Goal: Task Accomplishment & Management: Use online tool/utility

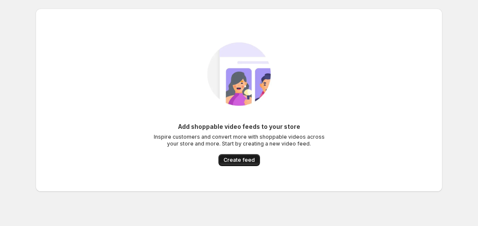
click at [242, 162] on span "Create feed" at bounding box center [239, 160] width 31 height 7
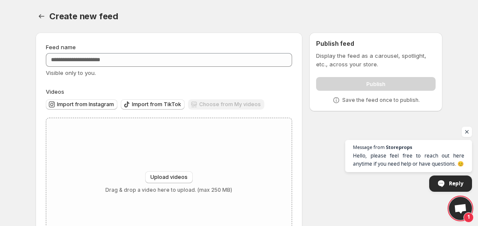
scroll to position [42, 0]
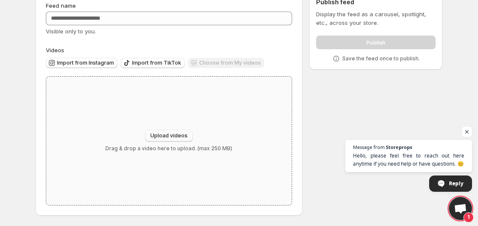
click at [171, 138] on span "Upload videos" at bounding box center [168, 135] width 37 height 7
type input "**********"
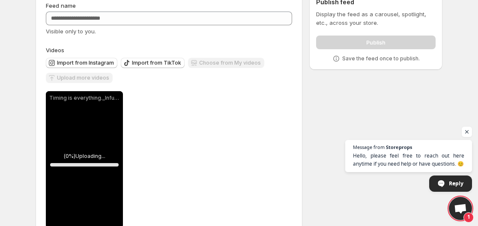
scroll to position [64, 0]
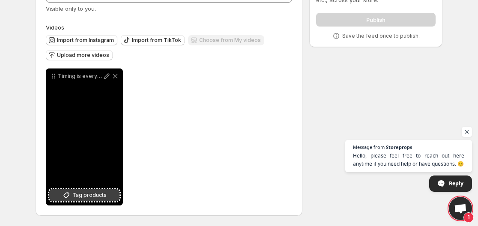
click at [89, 197] on span "Tag products" at bounding box center [89, 195] width 34 height 9
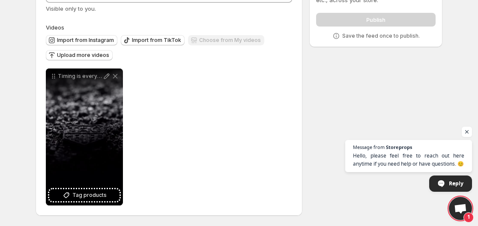
scroll to position [21, 0]
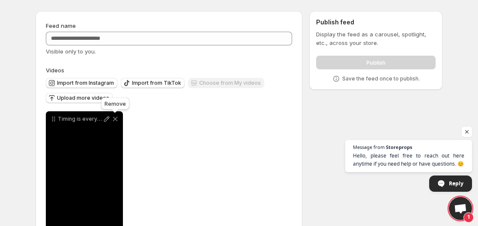
click at [114, 118] on icon at bounding box center [115, 119] width 5 height 5
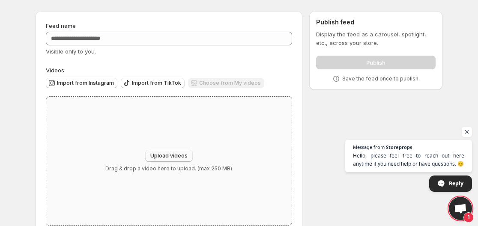
click at [159, 151] on button "Upload videos" at bounding box center [169, 156] width 48 height 12
type input "**********"
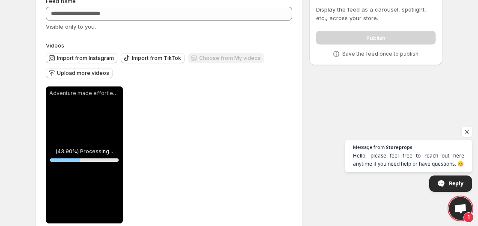
scroll to position [64, 0]
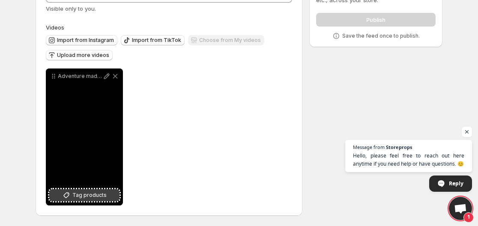
click at [93, 199] on span "Tag products" at bounding box center [89, 195] width 34 height 9
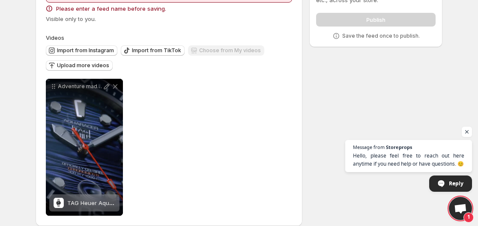
scroll to position [0, 0]
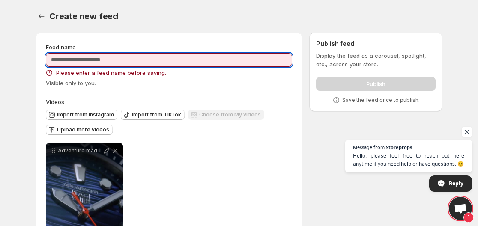
click at [132, 65] on input "Feed name" at bounding box center [169, 60] width 246 height 14
click at [253, 63] on input "Feed name" at bounding box center [169, 60] width 246 height 14
type input "*"
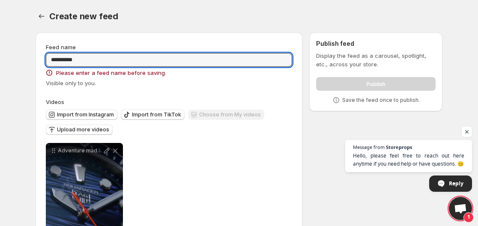
type input "**********"
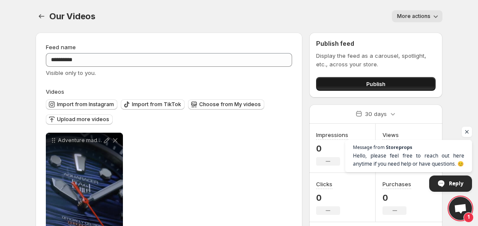
click at [344, 84] on button "Publish" at bounding box center [376, 84] width 120 height 14
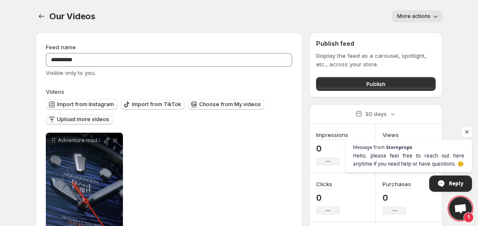
click at [86, 123] on button "Upload more videos" at bounding box center [79, 119] width 67 height 10
click at [101, 122] on span "Upload more videos" at bounding box center [83, 119] width 52 height 7
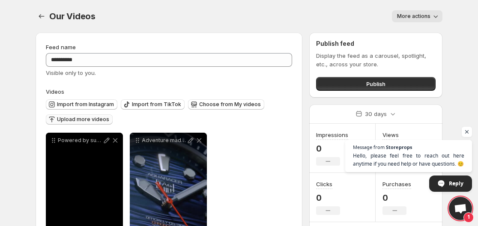
scroll to position [64, 0]
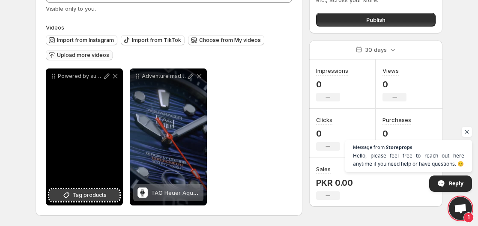
click at [88, 196] on span "Tag products" at bounding box center [89, 195] width 34 height 9
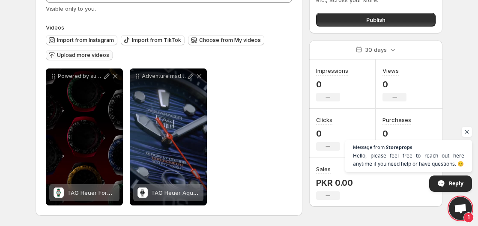
click at [88, 54] on span "Upload more videos" at bounding box center [83, 55] width 52 height 7
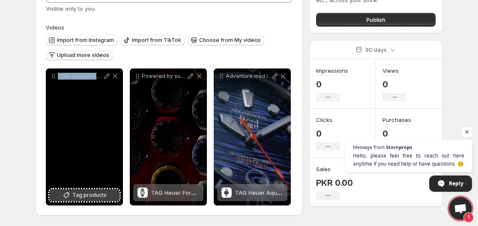
drag, startPoint x: 63, startPoint y: 186, endPoint x: 66, endPoint y: 194, distance: 8.2
click at [66, 194] on div "TIME IS A GIFT Tee up the ultimate gift for any golf enthusiast With exclusive …" at bounding box center [84, 137] width 77 height 137
click at [66, 194] on icon at bounding box center [66, 195] width 9 height 9
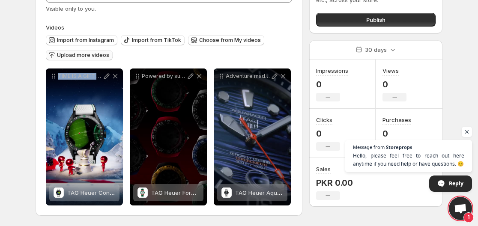
click at [80, 54] on span "Upload more videos" at bounding box center [83, 55] width 52 height 7
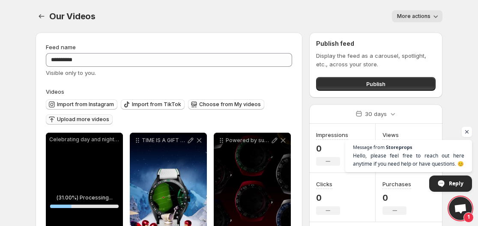
scroll to position [129, 0]
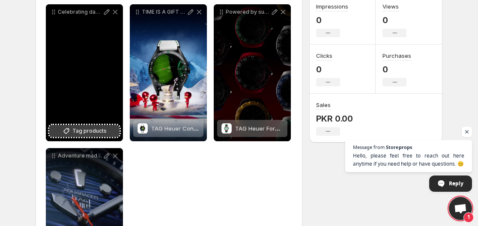
click at [85, 126] on button "Tag products" at bounding box center [84, 131] width 70 height 12
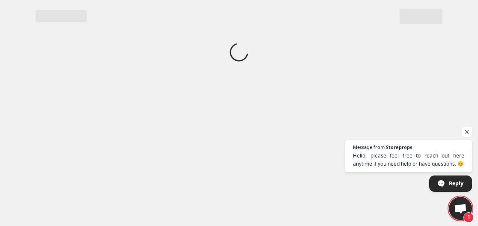
scroll to position [0, 0]
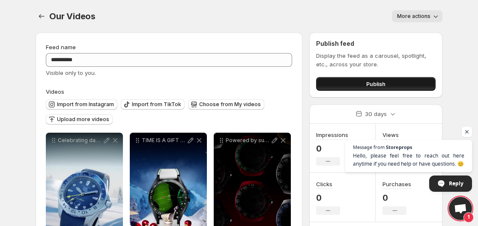
click at [340, 86] on button "Publish" at bounding box center [376, 84] width 120 height 14
click at [343, 87] on button "Publish" at bounding box center [376, 84] width 120 height 14
click at [377, 85] on span "Publish" at bounding box center [375, 84] width 19 height 9
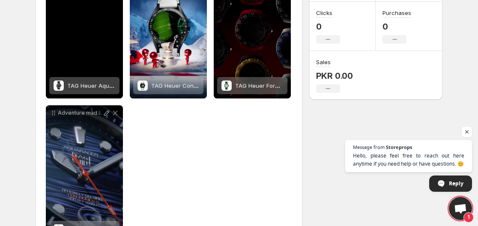
scroll to position [43, 0]
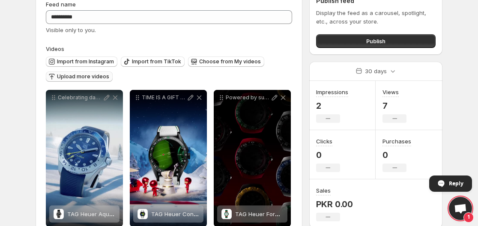
click at [83, 75] on span "Upload more videos" at bounding box center [83, 76] width 52 height 7
click at [79, 75] on span "Upload more videos" at bounding box center [83, 76] width 52 height 7
click at [88, 79] on span "Upload more videos" at bounding box center [83, 76] width 52 height 7
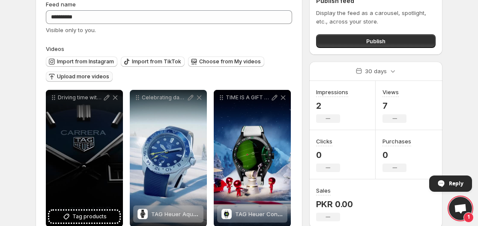
click at [90, 75] on span "Upload more videos" at bounding box center [83, 76] width 52 height 7
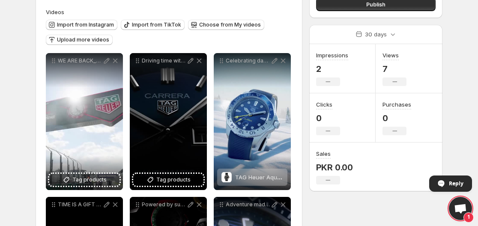
scroll to position [0, 0]
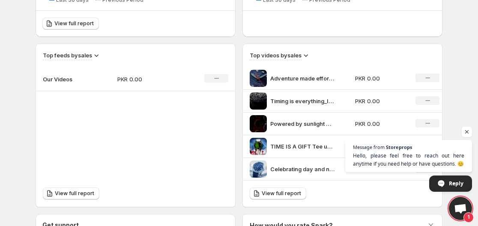
scroll to position [173, 0]
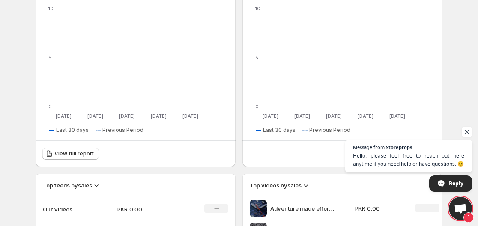
scroll to position [214, 0]
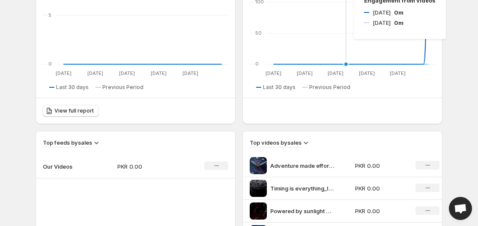
scroll to position [300, 0]
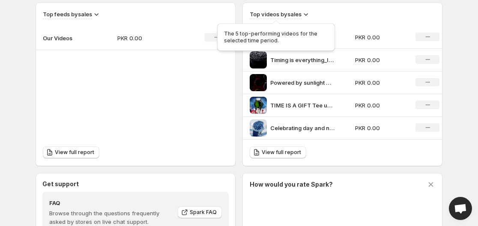
click at [285, 16] on h3 "Top videos by sales" at bounding box center [276, 14] width 52 height 9
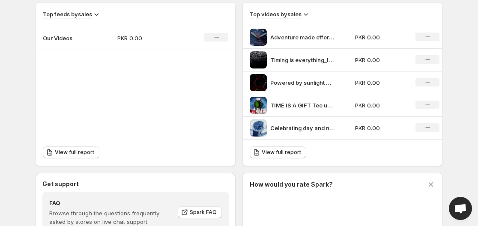
click at [309, 14] on icon at bounding box center [306, 14] width 4 height 3
click at [238, 92] on div "Top feeds by sales Our Videos PKR 0.00 No change View full report Top videos by…" at bounding box center [239, 85] width 407 height 164
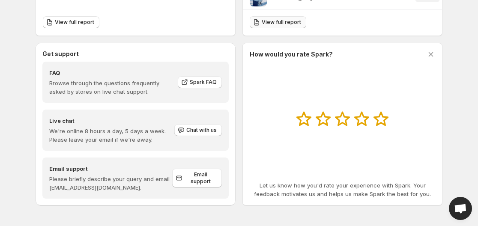
click at [264, 22] on span "View full report" at bounding box center [281, 22] width 39 height 7
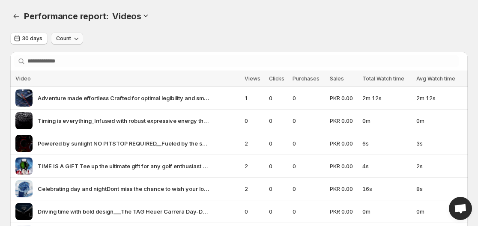
click at [63, 42] on button "Count" at bounding box center [67, 39] width 32 height 12
click at [135, 12] on h3 "Videos" at bounding box center [126, 16] width 29 height 10
